Goal: Task Accomplishment & Management: Complete application form

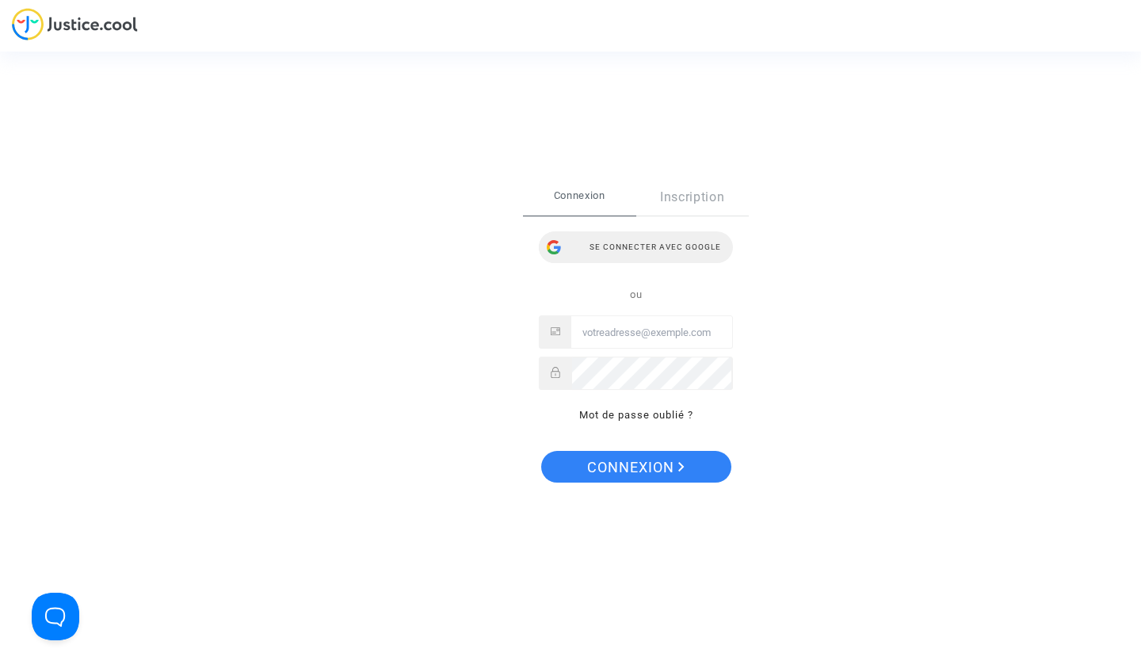
click at [602, 248] on div "Se connecter avec Google" at bounding box center [636, 247] width 194 height 32
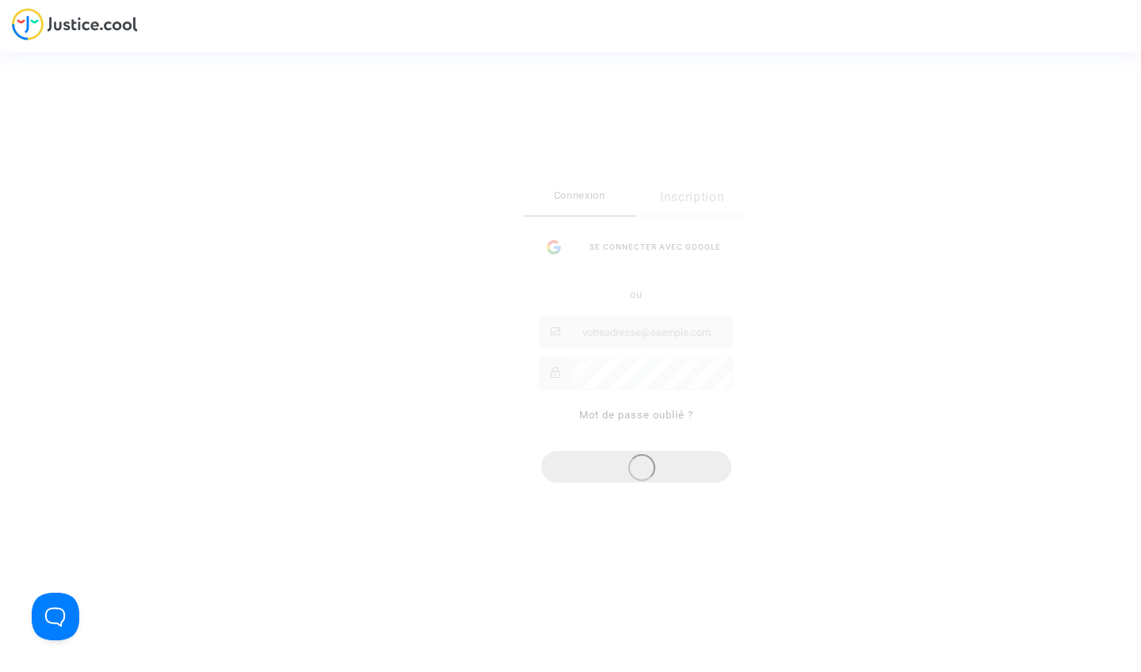
click at [642, 333] on div "Connexion Inscription Se connecter avec Google ou Mot de passe oublié ?" at bounding box center [636, 310] width 226 height 262
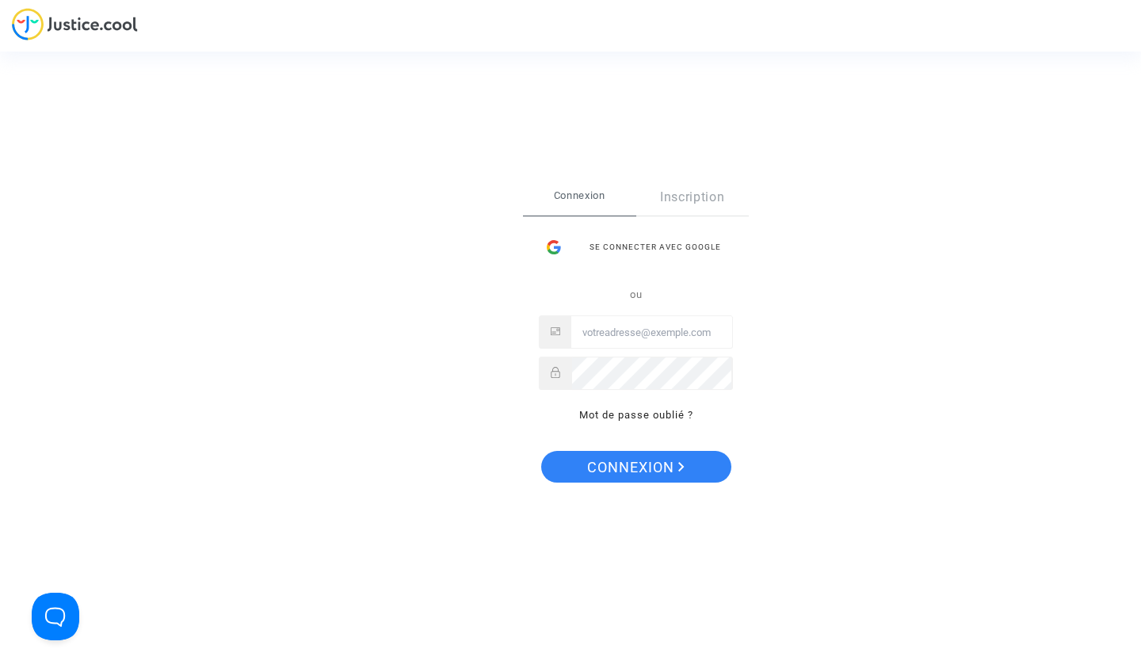
click at [692, 198] on link "Inscription" at bounding box center [693, 197] width 113 height 36
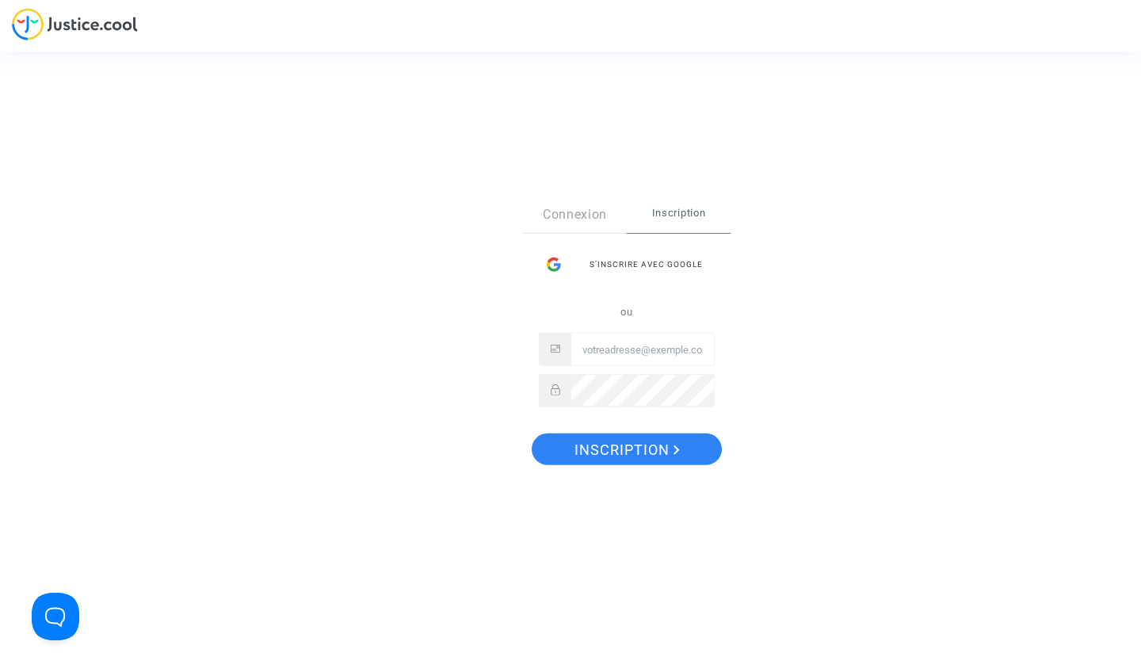
click at [587, 216] on link "Connexion" at bounding box center [575, 215] width 104 height 36
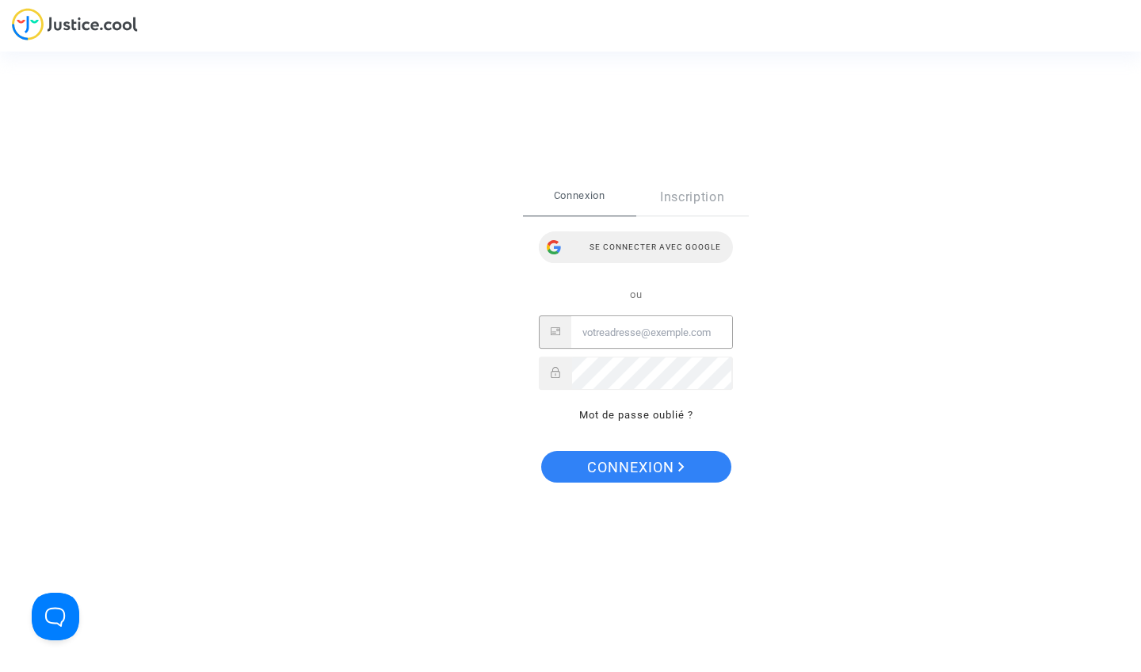
click at [667, 247] on div "Se connecter avec Google" at bounding box center [636, 247] width 194 height 32
